Goal: Find specific page/section: Find specific page/section

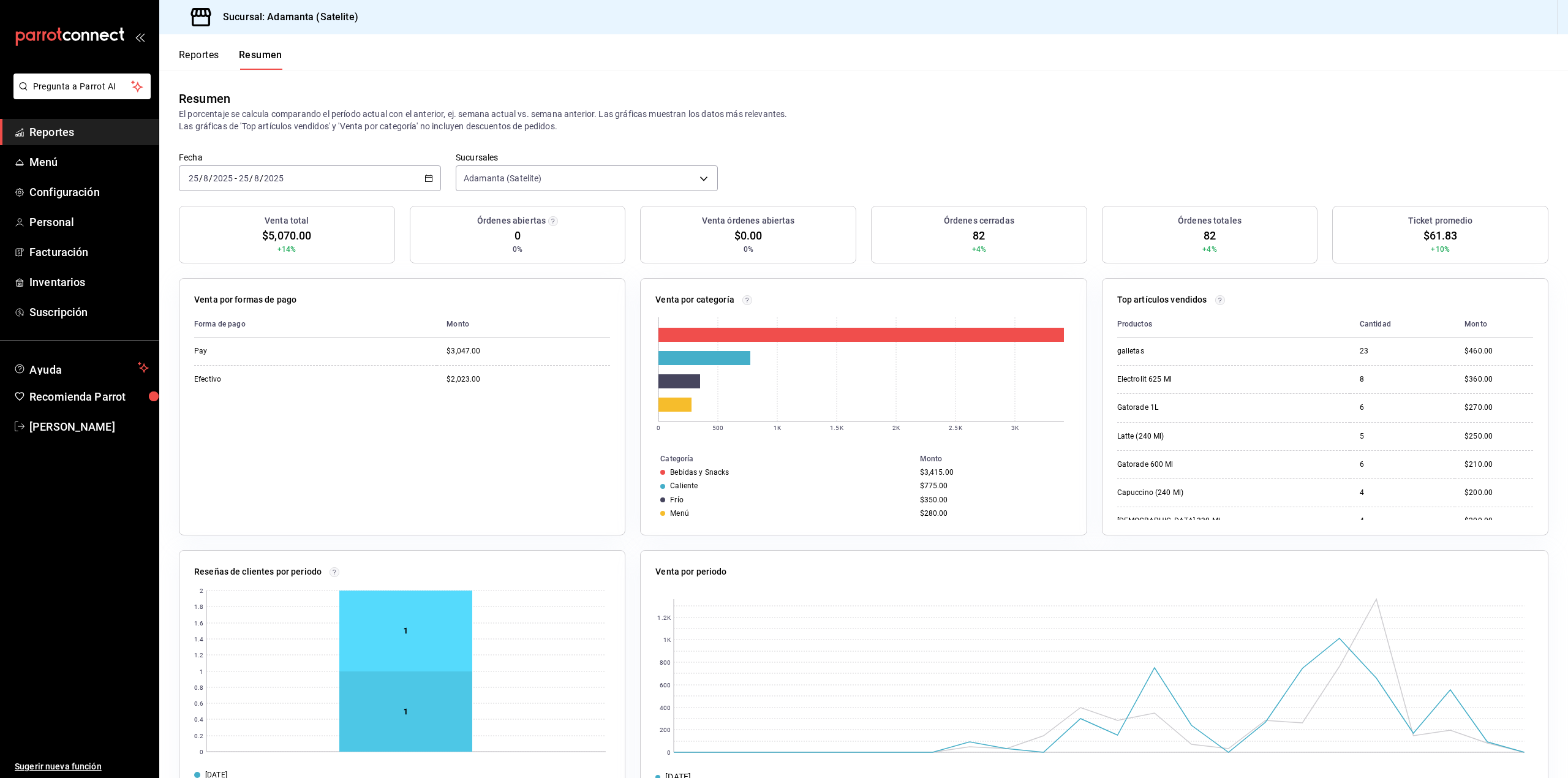
click at [559, 400] on div "Forma de pago Monto Pay $3,047.00 Efectivo $2,023.00" at bounding box center [401, 416] width 416 height 209
